Goal: Information Seeking & Learning: Check status

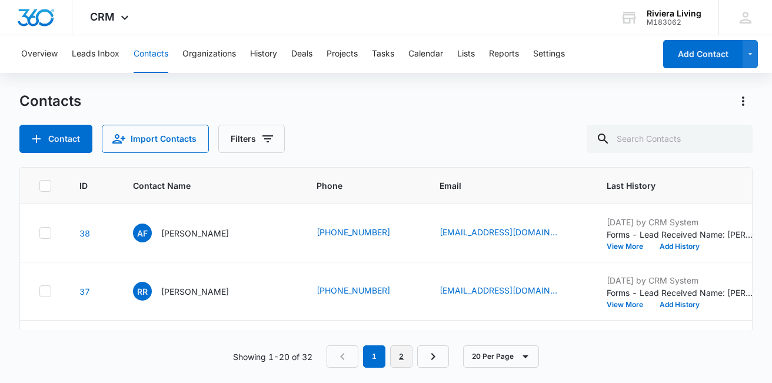
click at [400, 366] on link "2" at bounding box center [401, 356] width 22 height 22
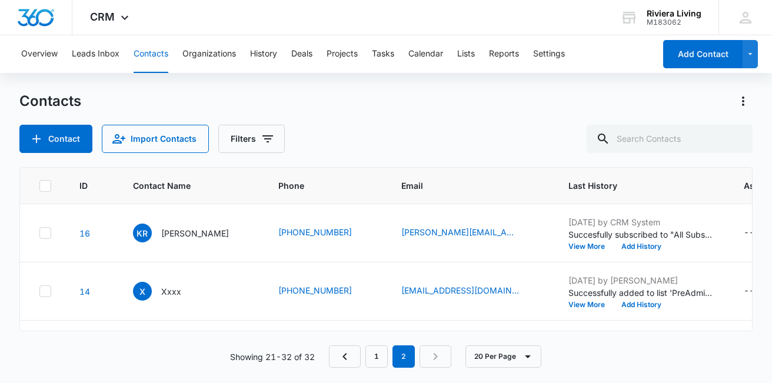
click at [435, 359] on nav "1 2" at bounding box center [390, 356] width 122 height 22
click at [366, 367] on nav "1 2" at bounding box center [390, 356] width 122 height 22
click at [341, 361] on icon "Previous Page" at bounding box center [345, 356] width 14 height 14
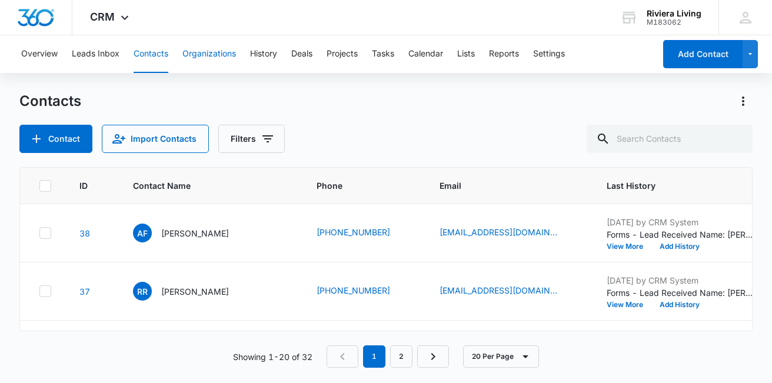
click at [202, 42] on button "Organizations" at bounding box center [209, 54] width 54 height 38
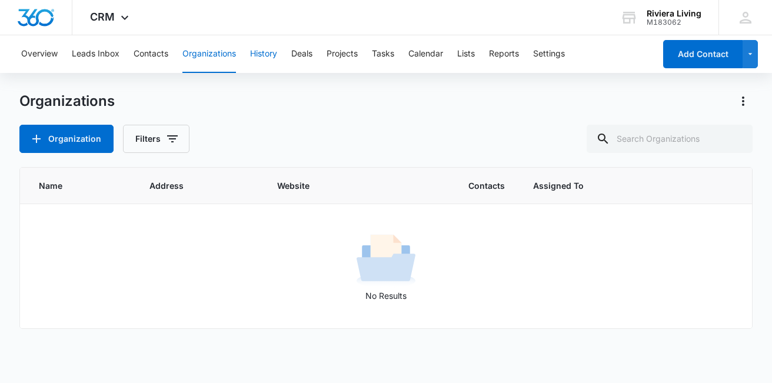
click at [267, 45] on button "History" at bounding box center [263, 54] width 27 height 38
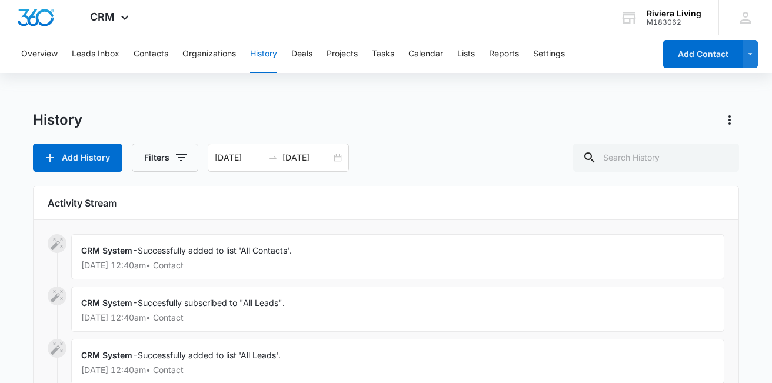
click at [172, 61] on div "Overview Leads Inbox Contacts Organizations History Deals Projects Tasks Calend…" at bounding box center [334, 54] width 641 height 38
click at [155, 55] on button "Contacts" at bounding box center [151, 54] width 35 height 38
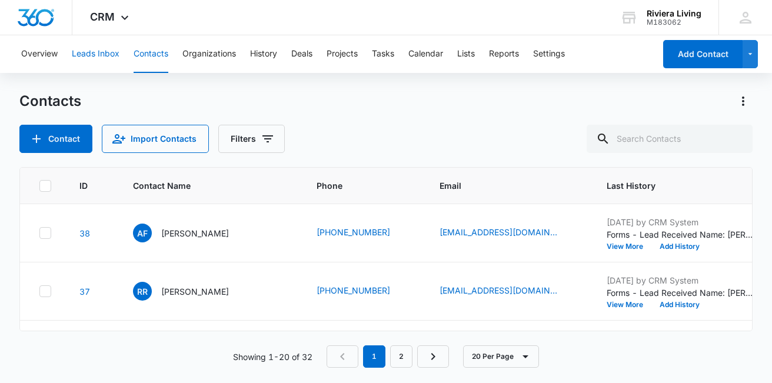
click at [100, 52] on button "Leads Inbox" at bounding box center [96, 54] width 48 height 38
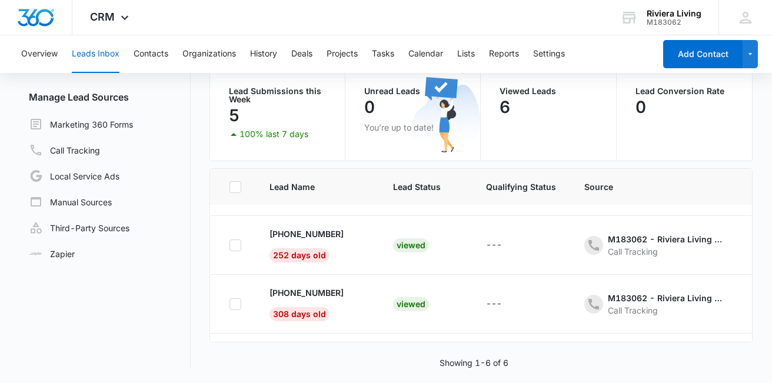
scroll to position [169, 0]
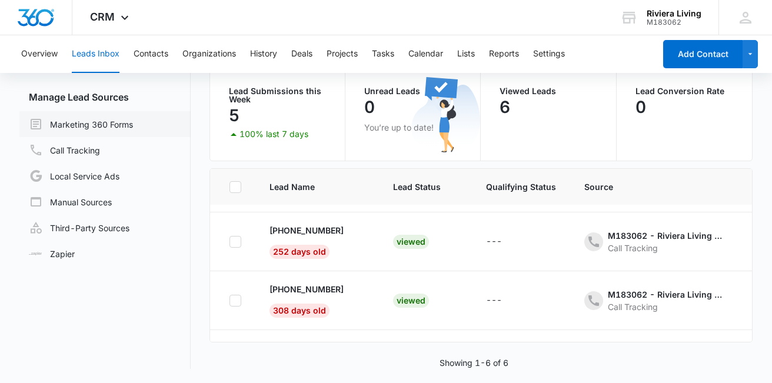
click at [99, 131] on link "Marketing 360 Forms" at bounding box center [81, 124] width 104 height 14
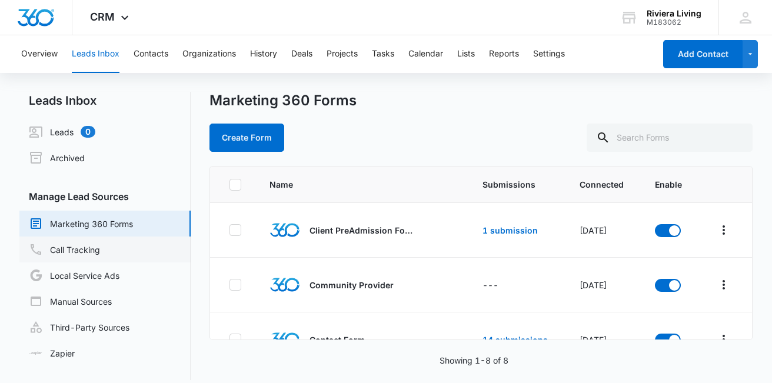
click at [84, 254] on link "Call Tracking" at bounding box center [64, 249] width 71 height 14
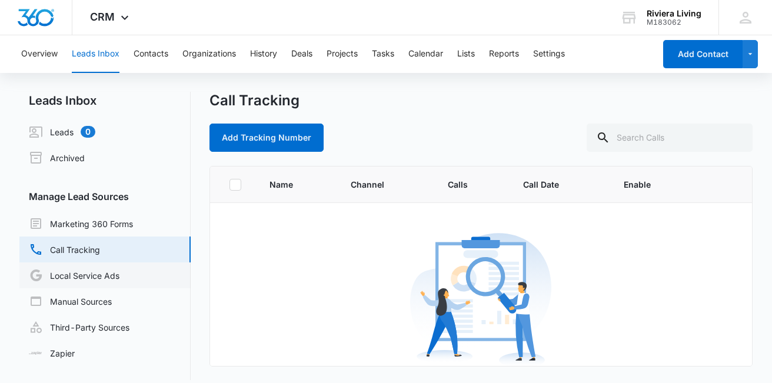
click at [91, 282] on link "Local Service Ads" at bounding box center [74, 275] width 91 height 14
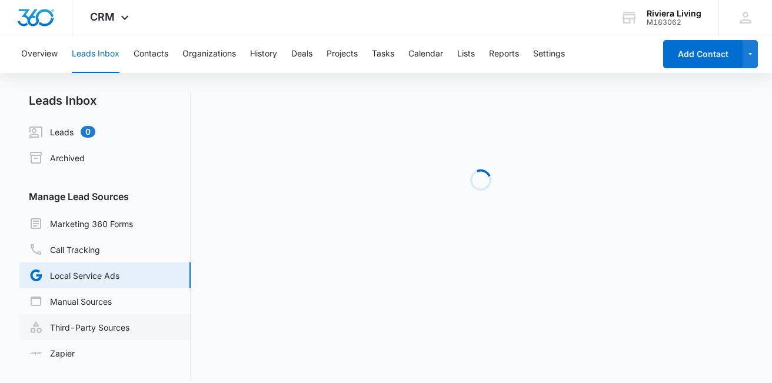
click at [94, 320] on link "Third-Party Sources" at bounding box center [79, 327] width 101 height 14
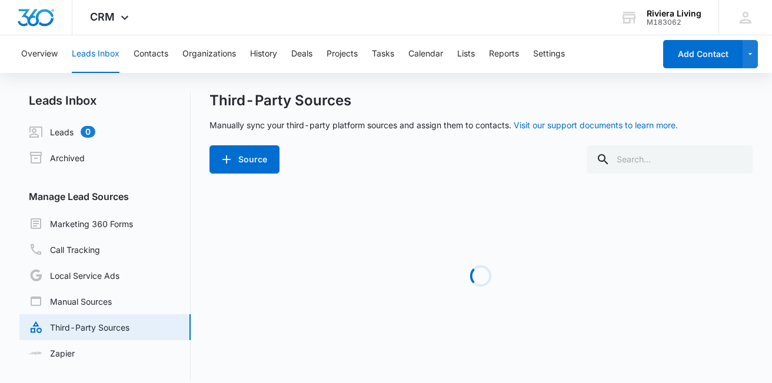
scroll to position [11, 0]
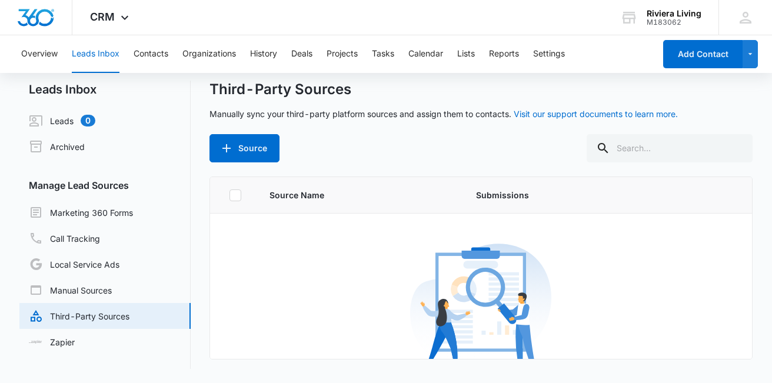
click at [105, 55] on button "Leads Inbox" at bounding box center [96, 54] width 48 height 38
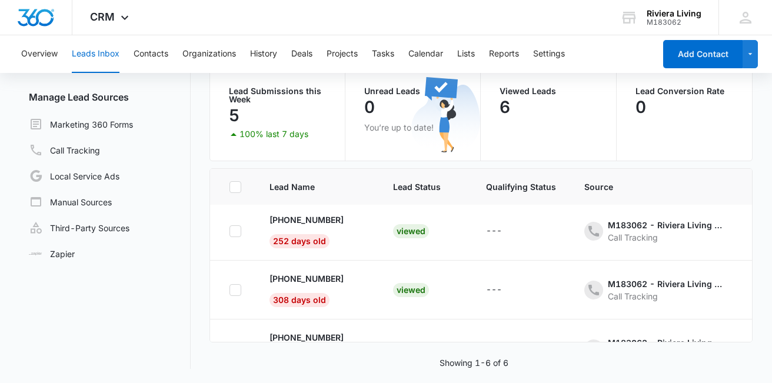
scroll to position [216, 0]
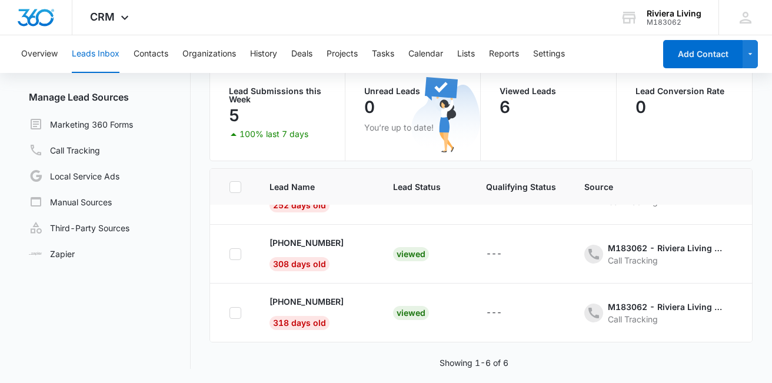
click at [262, 111] on div "5" at bounding box center [277, 116] width 97 height 24
click at [268, 134] on p "100% last 7 days" at bounding box center [273, 134] width 69 height 8
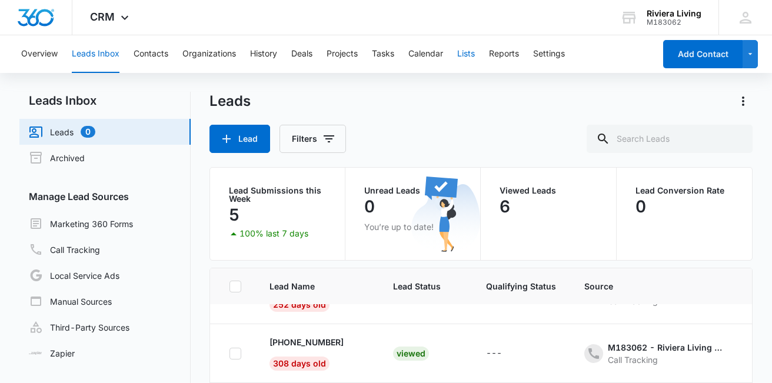
click at [471, 56] on button "Lists" at bounding box center [466, 54] width 18 height 38
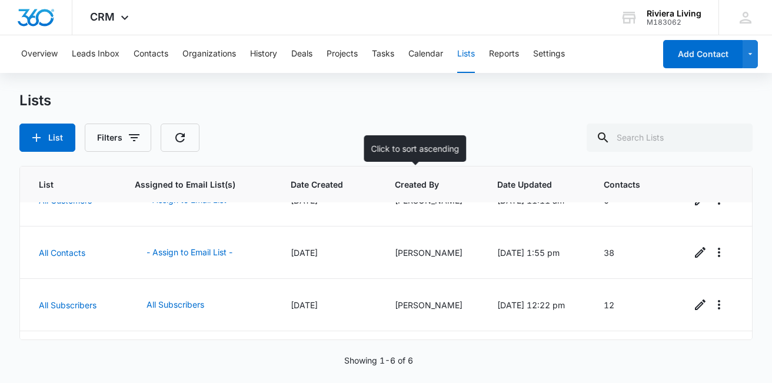
scroll to position [177, 0]
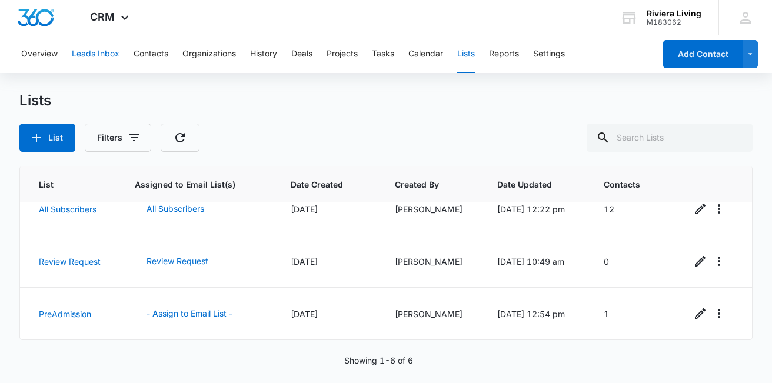
click at [99, 55] on button "Leads Inbox" at bounding box center [96, 54] width 48 height 38
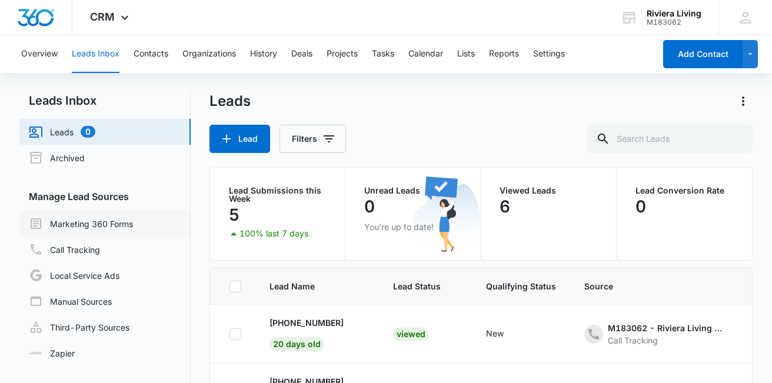
click at [106, 220] on link "Marketing 360 Forms" at bounding box center [81, 223] width 104 height 14
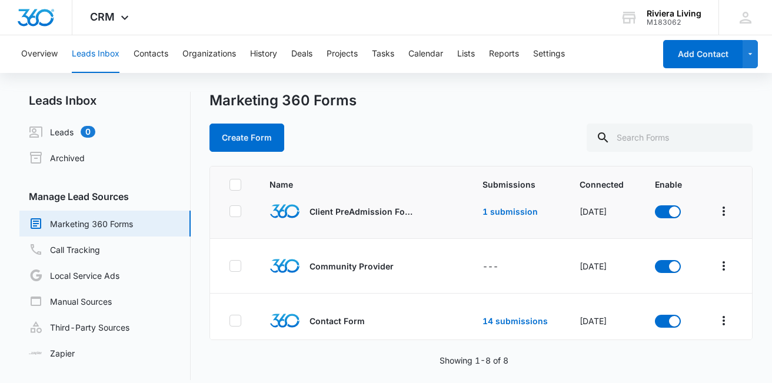
scroll to position [21, 0]
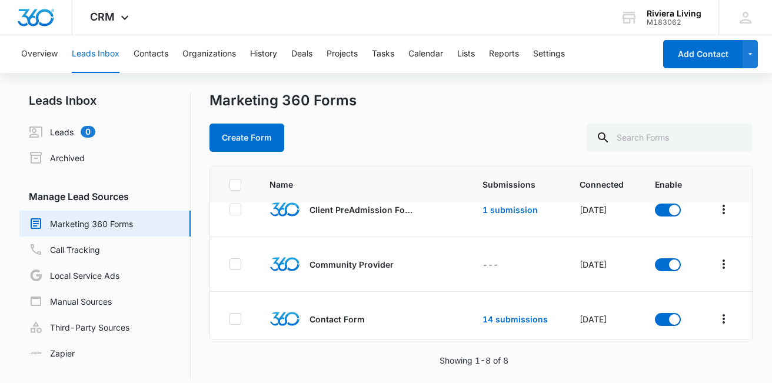
click at [278, 56] on div "Overview Leads Inbox Contacts Organizations History Deals Projects Tasks Calend…" at bounding box center [334, 54] width 641 height 38
click at [262, 53] on button "History" at bounding box center [263, 54] width 27 height 38
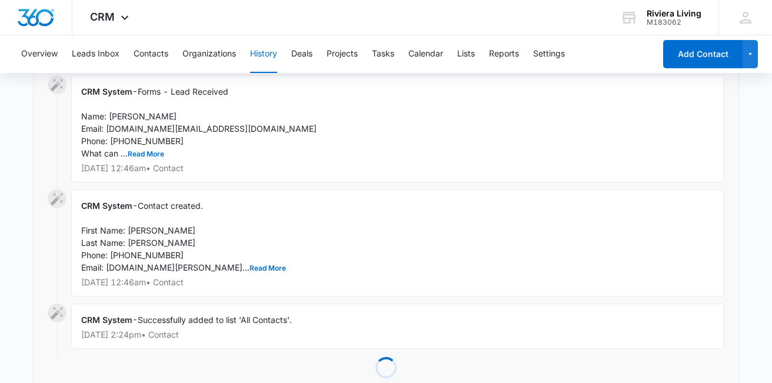
scroll to position [2080, 0]
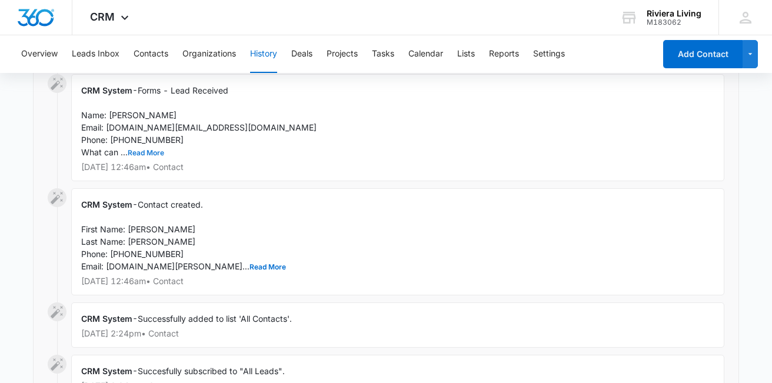
click at [142, 152] on button "Read More" at bounding box center [146, 152] width 36 height 7
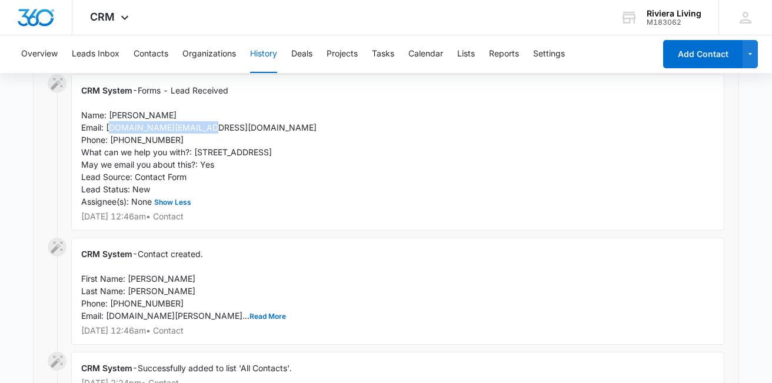
drag, startPoint x: 105, startPoint y: 127, endPoint x: 205, endPoint y: 125, distance: 100.0
click at [205, 125] on div "CRM System - Forms - Lead Received Name: [PERSON_NAME] Email: [DOMAIN_NAME][EMA…" at bounding box center [397, 152] width 653 height 156
copy span "[PERSON_NAME][DOMAIN_NAME][EMAIL_ADDRESS][DOMAIN_NAME]"
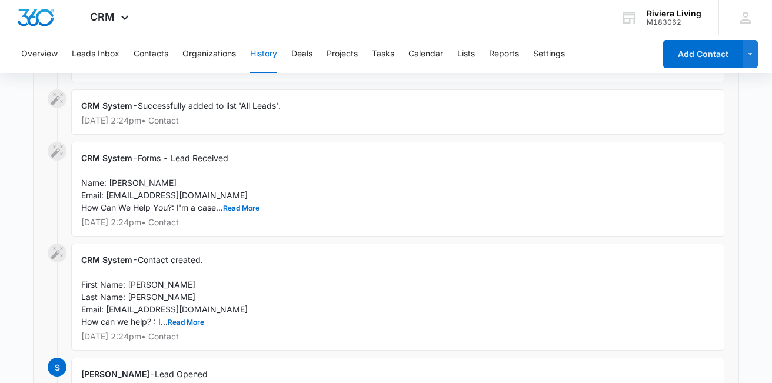
scroll to position [2451, 0]
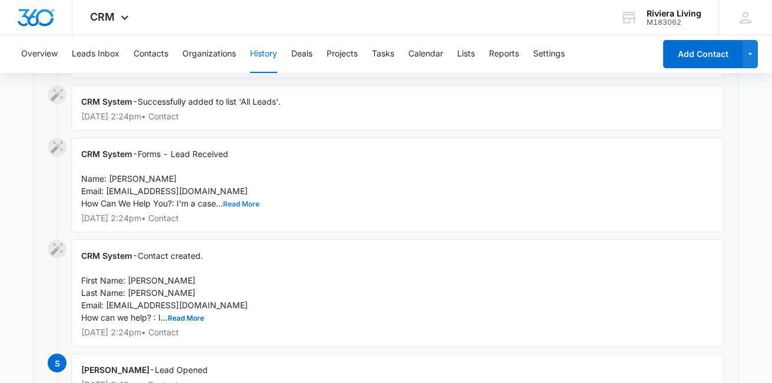
click at [235, 201] on button "Read More" at bounding box center [241, 204] width 36 height 7
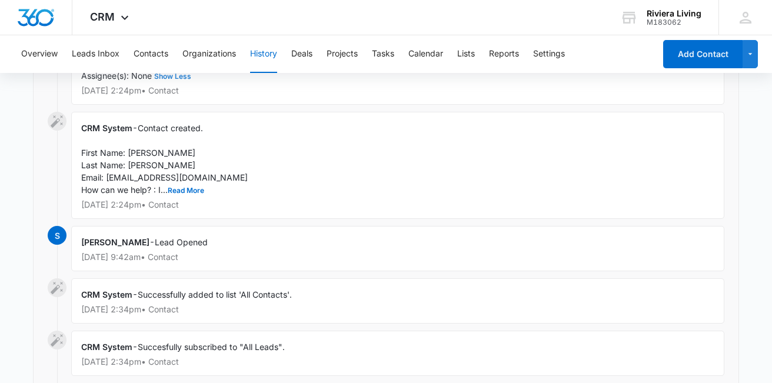
scroll to position [2621, 0]
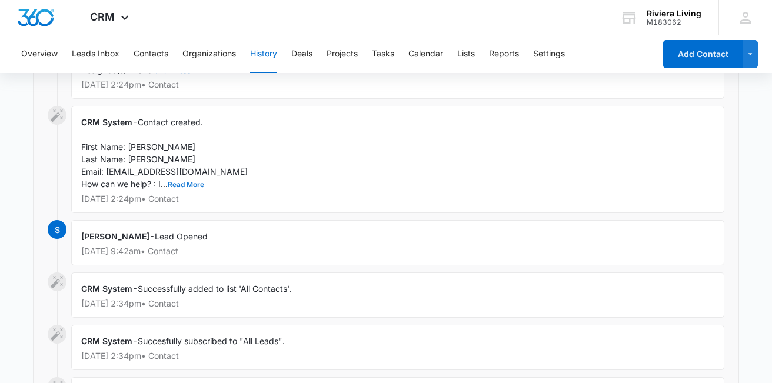
click at [182, 187] on button "Read More" at bounding box center [186, 184] width 36 height 7
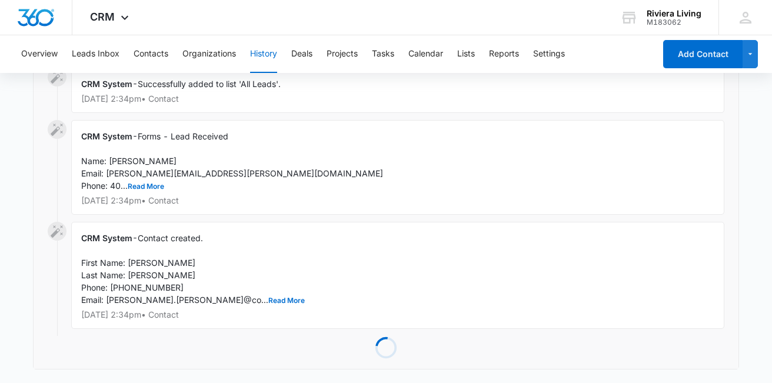
scroll to position [2993, 0]
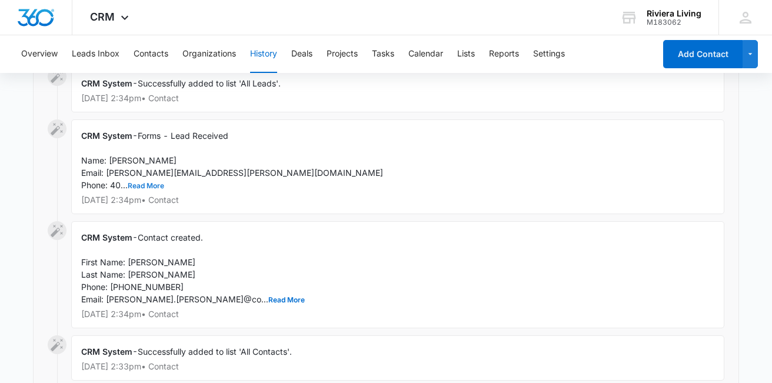
click at [136, 182] on button "Read More" at bounding box center [146, 185] width 36 height 7
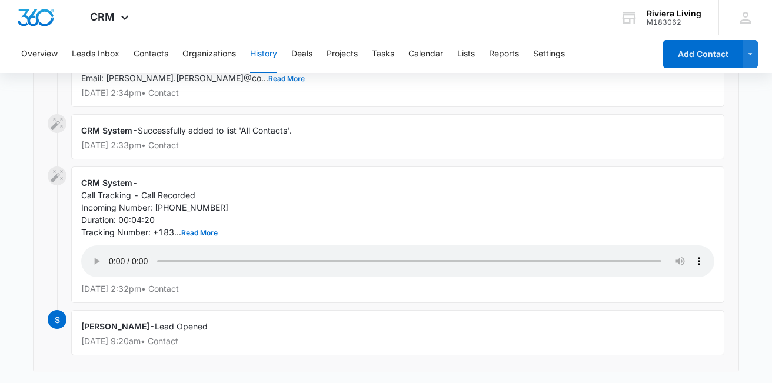
scroll to position [3255, 0]
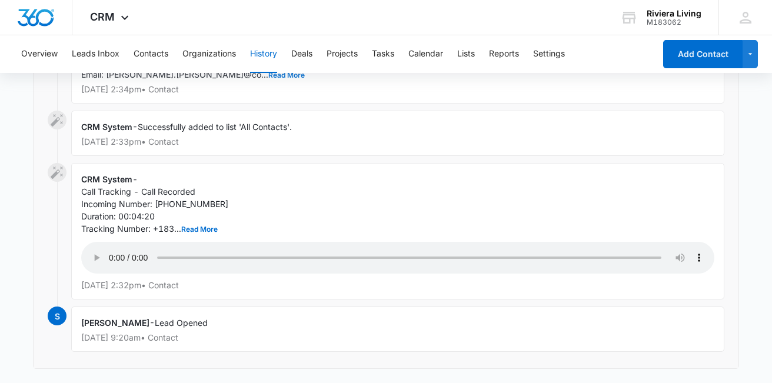
click at [184, 329] on div "[PERSON_NAME] - Lead Opened [DATE] 9:20am • Contact" at bounding box center [397, 328] width 653 height 45
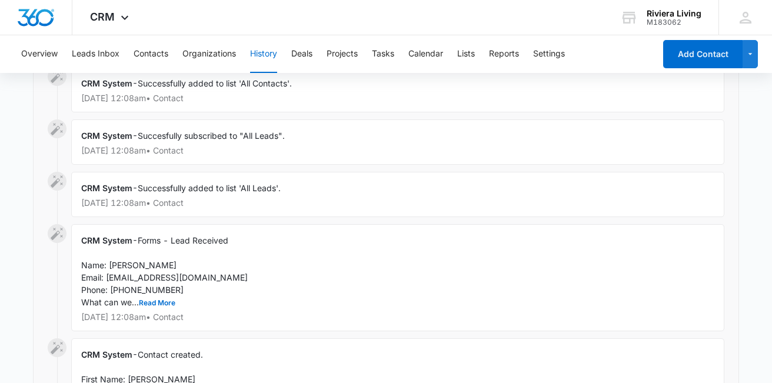
scroll to position [1040, 0]
